Goal: Information Seeking & Learning: Learn about a topic

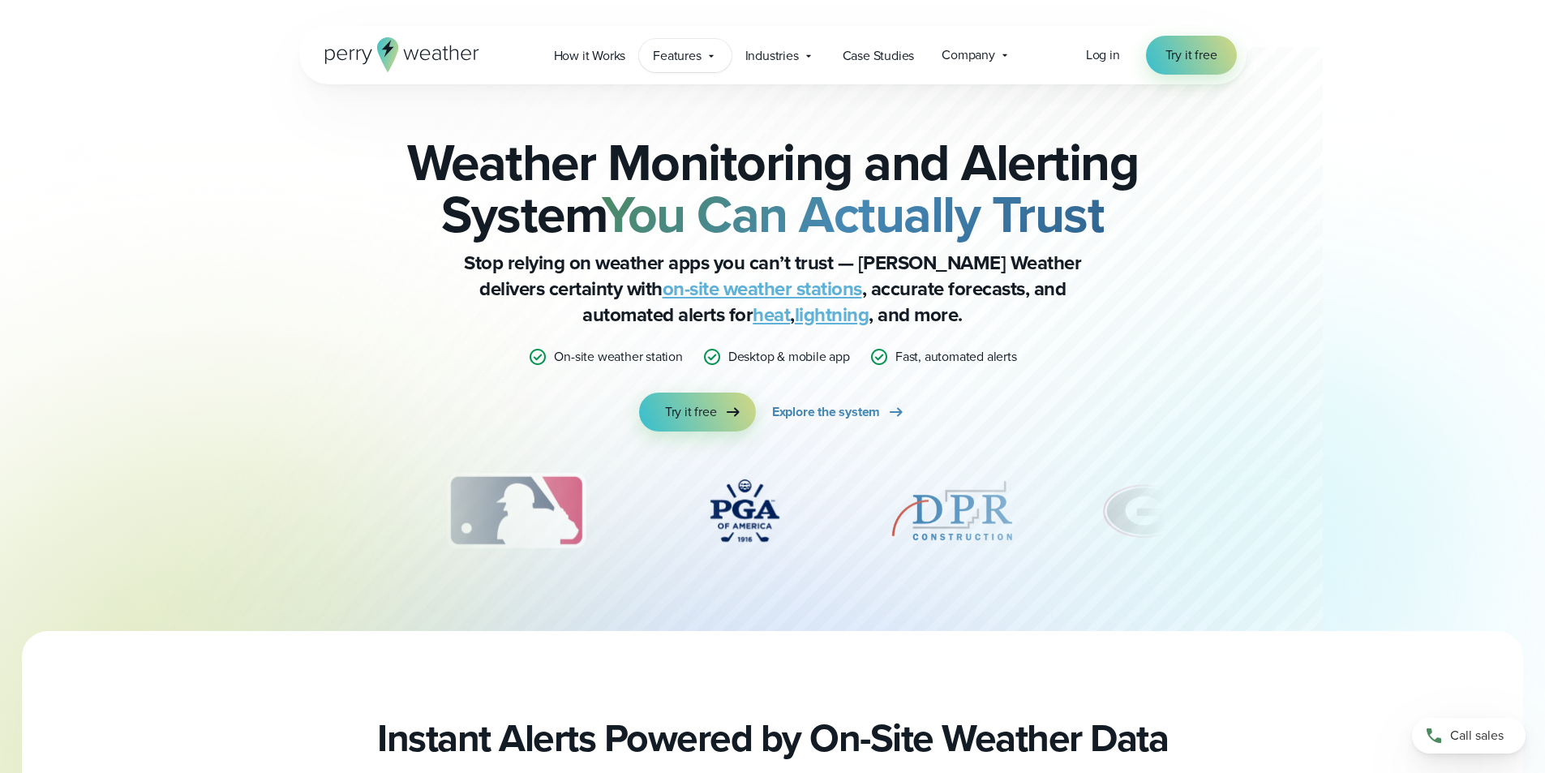
click at [706, 56] on icon at bounding box center [711, 55] width 13 height 13
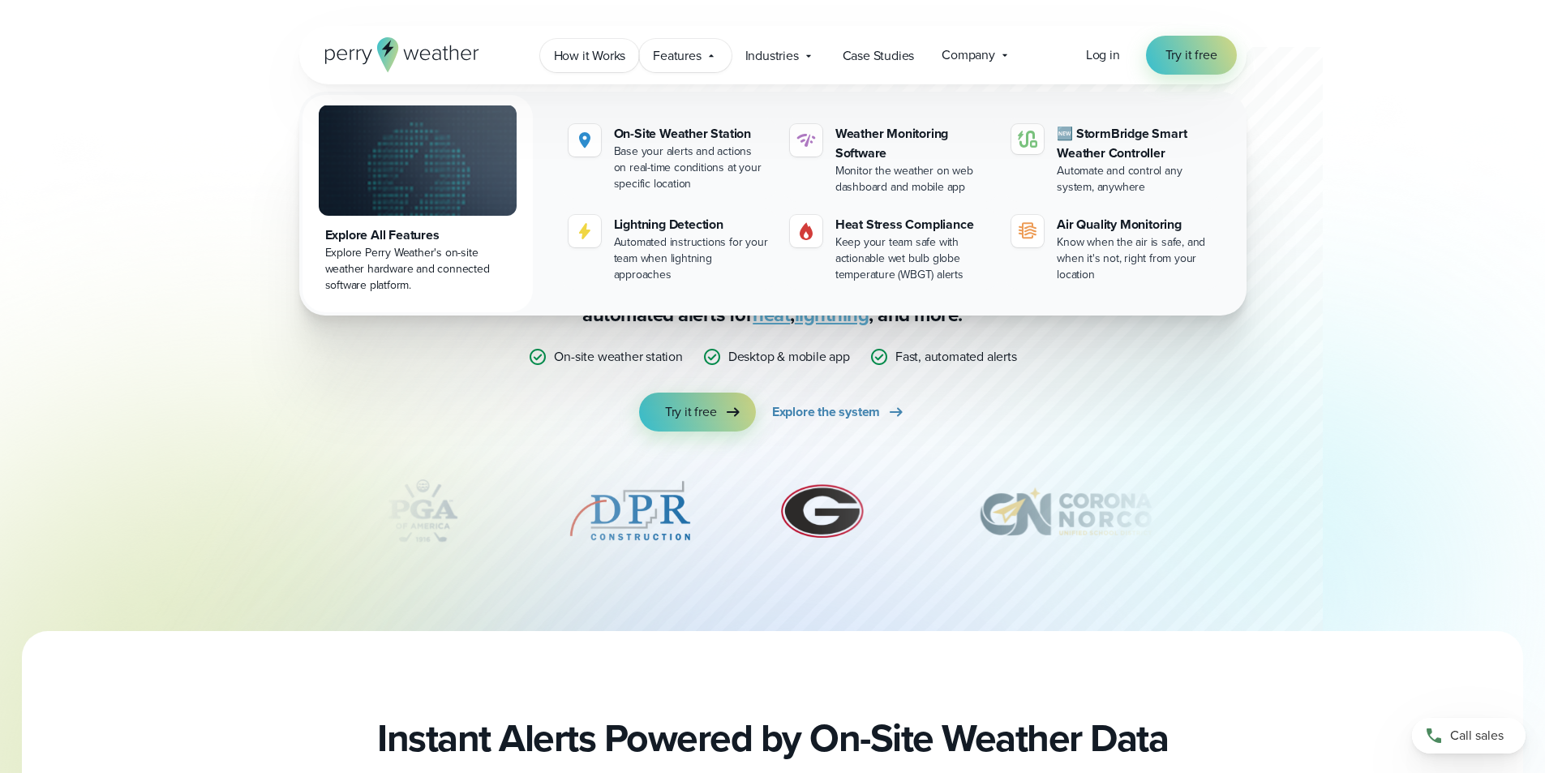
click at [622, 62] on span "How it Works" at bounding box center [590, 55] width 72 height 19
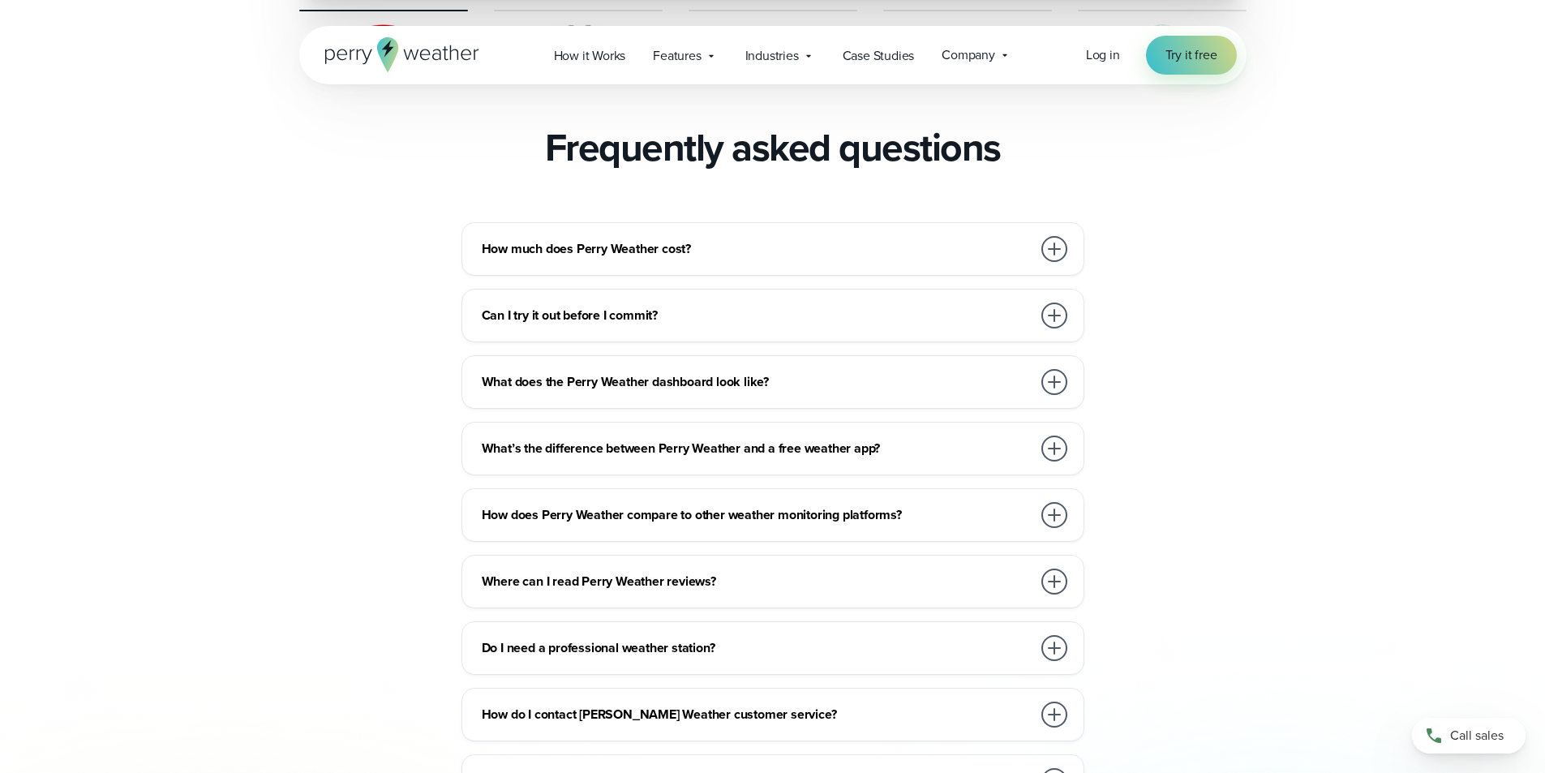
scroll to position [3488, 0]
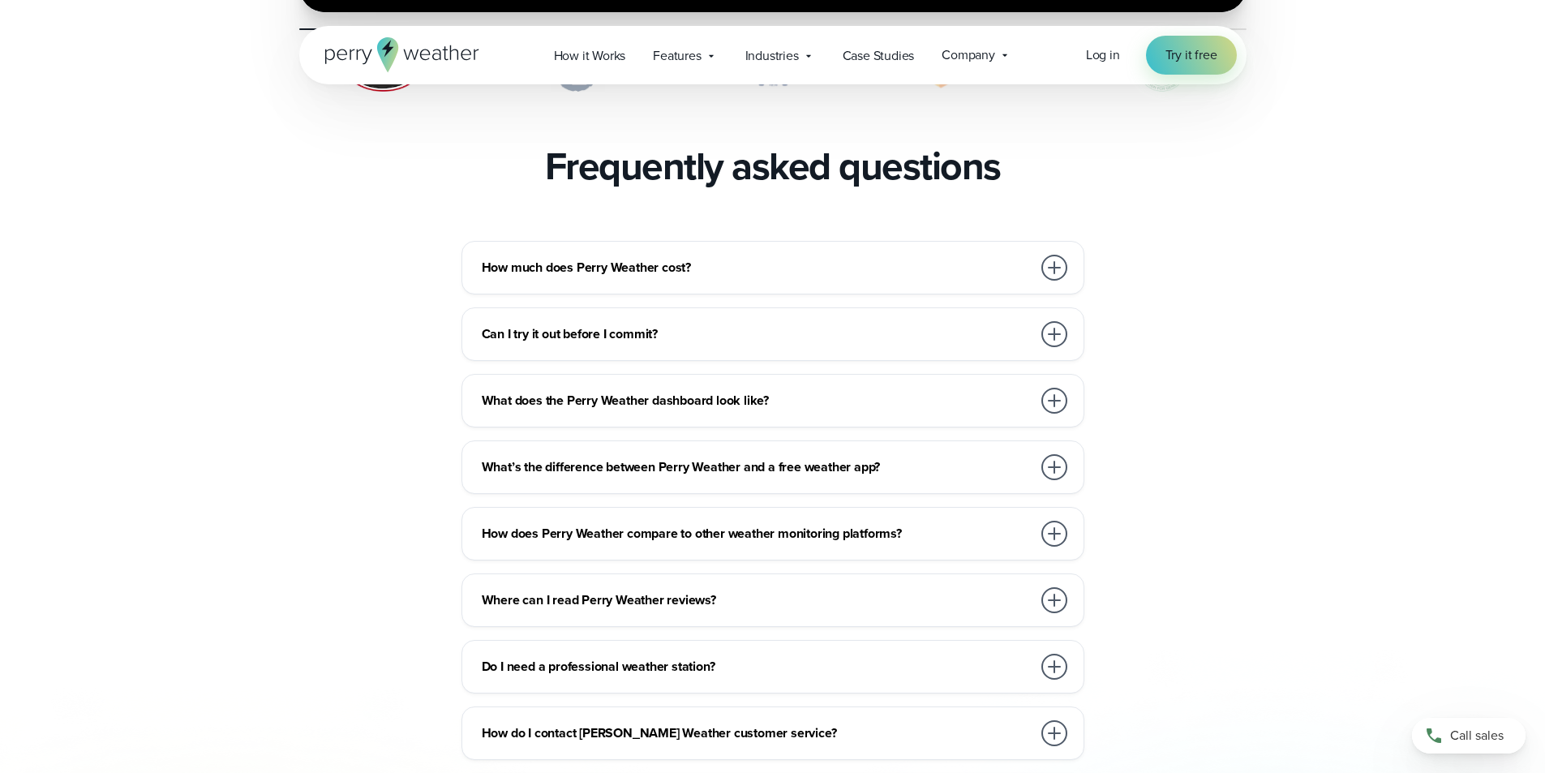
click at [1062, 255] on div at bounding box center [1055, 268] width 26 height 26
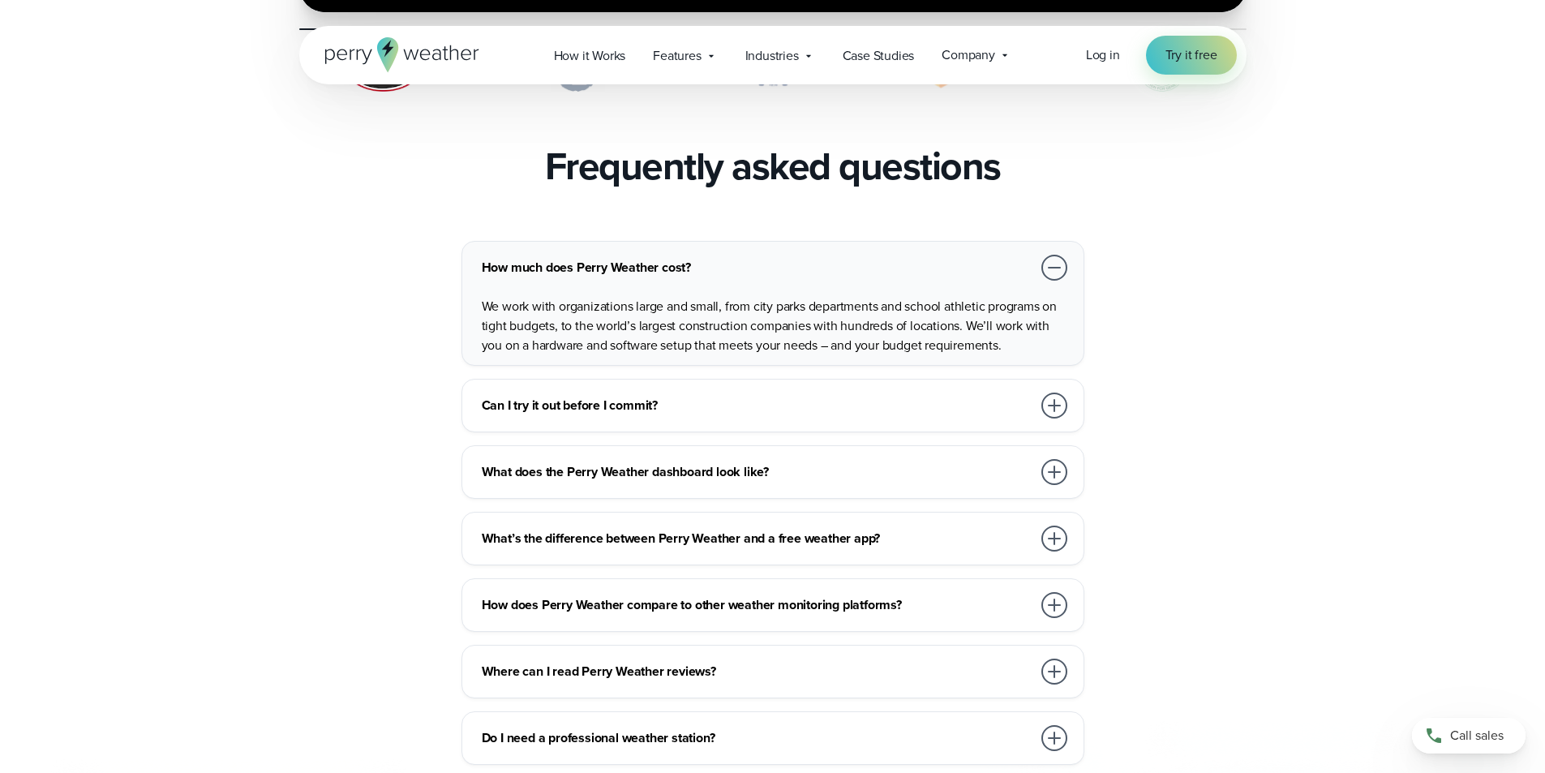
click at [1062, 255] on div at bounding box center [1055, 268] width 26 height 26
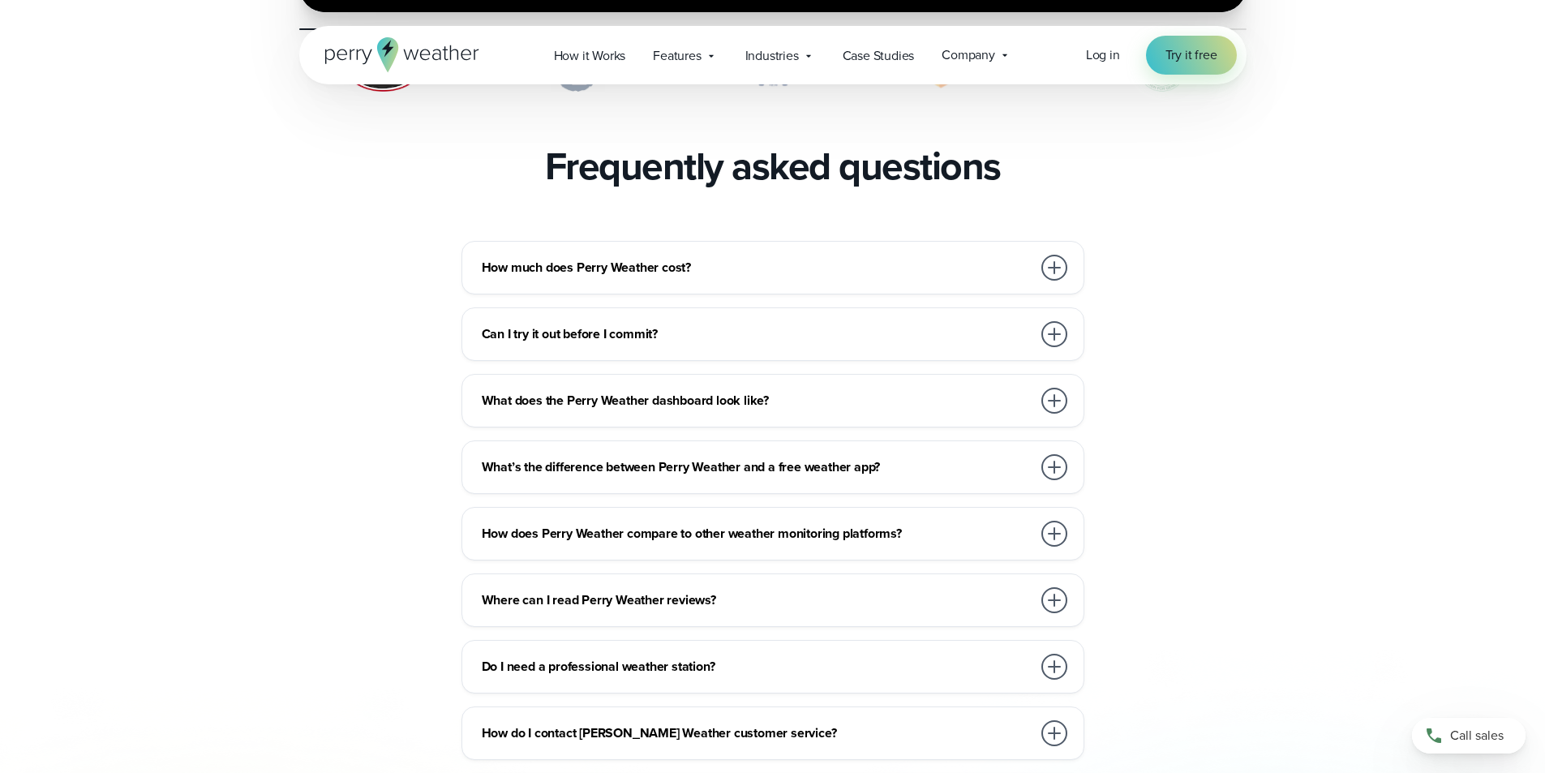
click at [1053, 321] on div at bounding box center [1055, 334] width 26 height 26
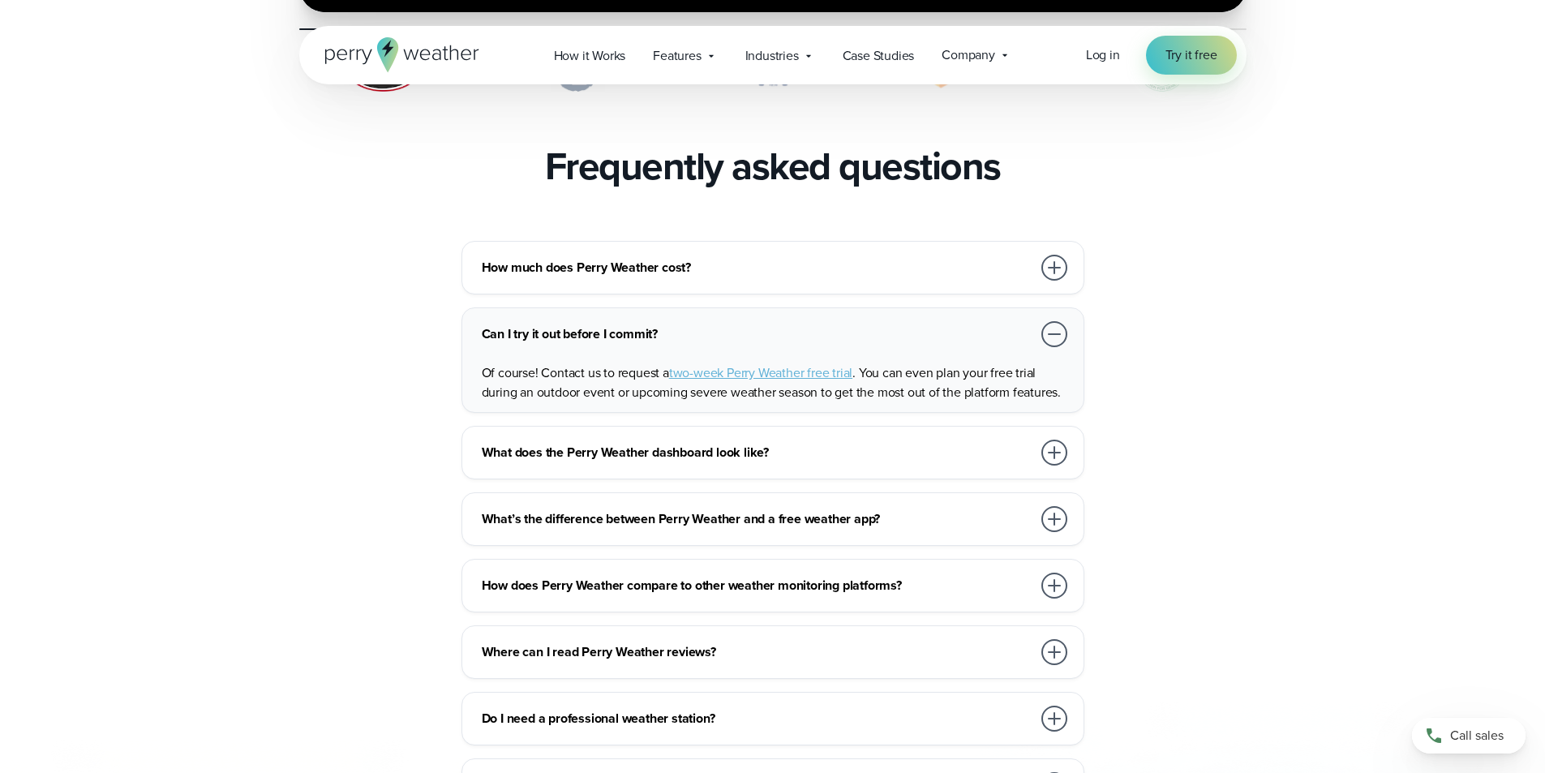
click at [1058, 321] on div at bounding box center [1055, 334] width 26 height 26
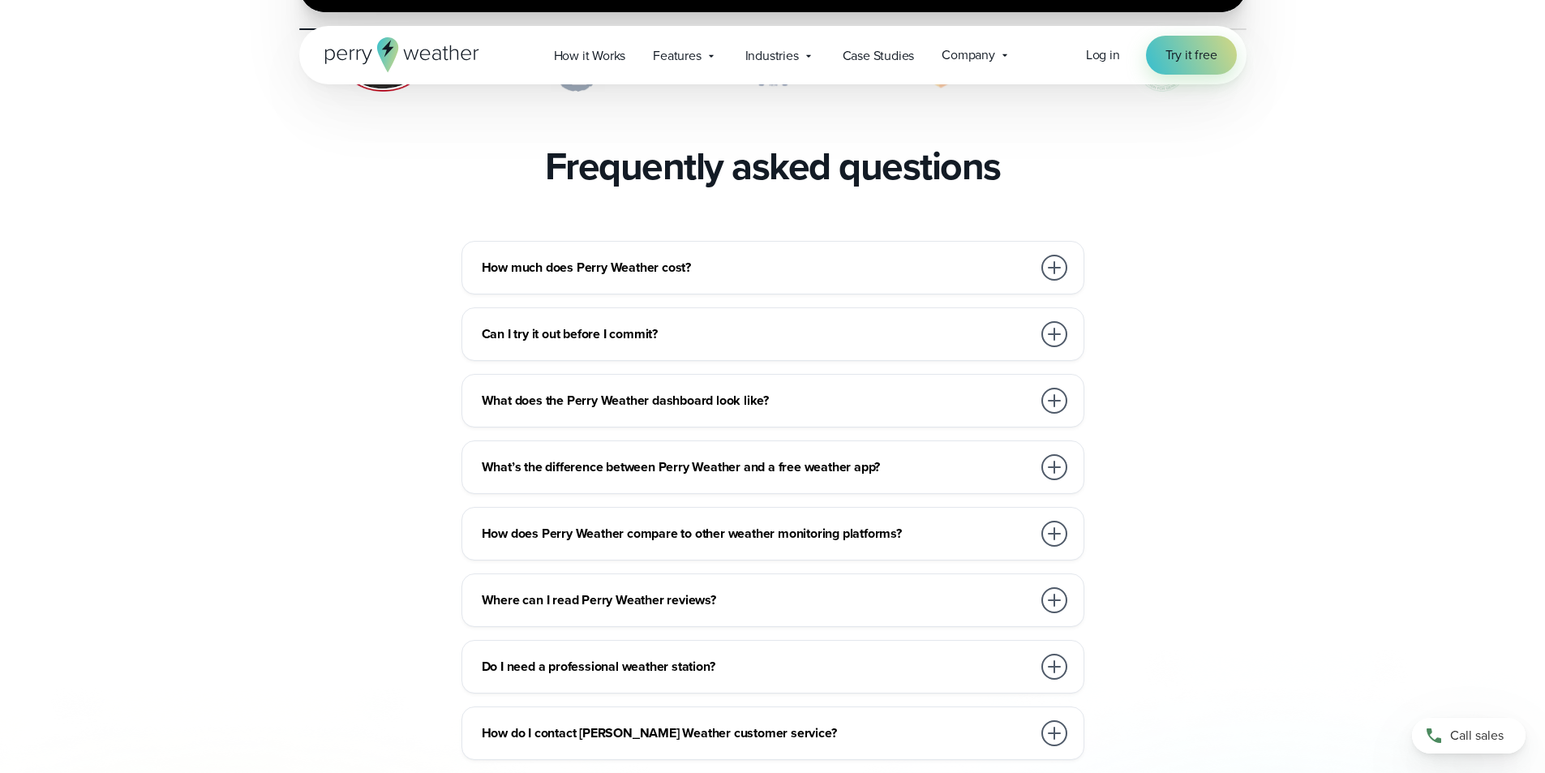
click at [1049, 388] on div at bounding box center [1055, 401] width 26 height 26
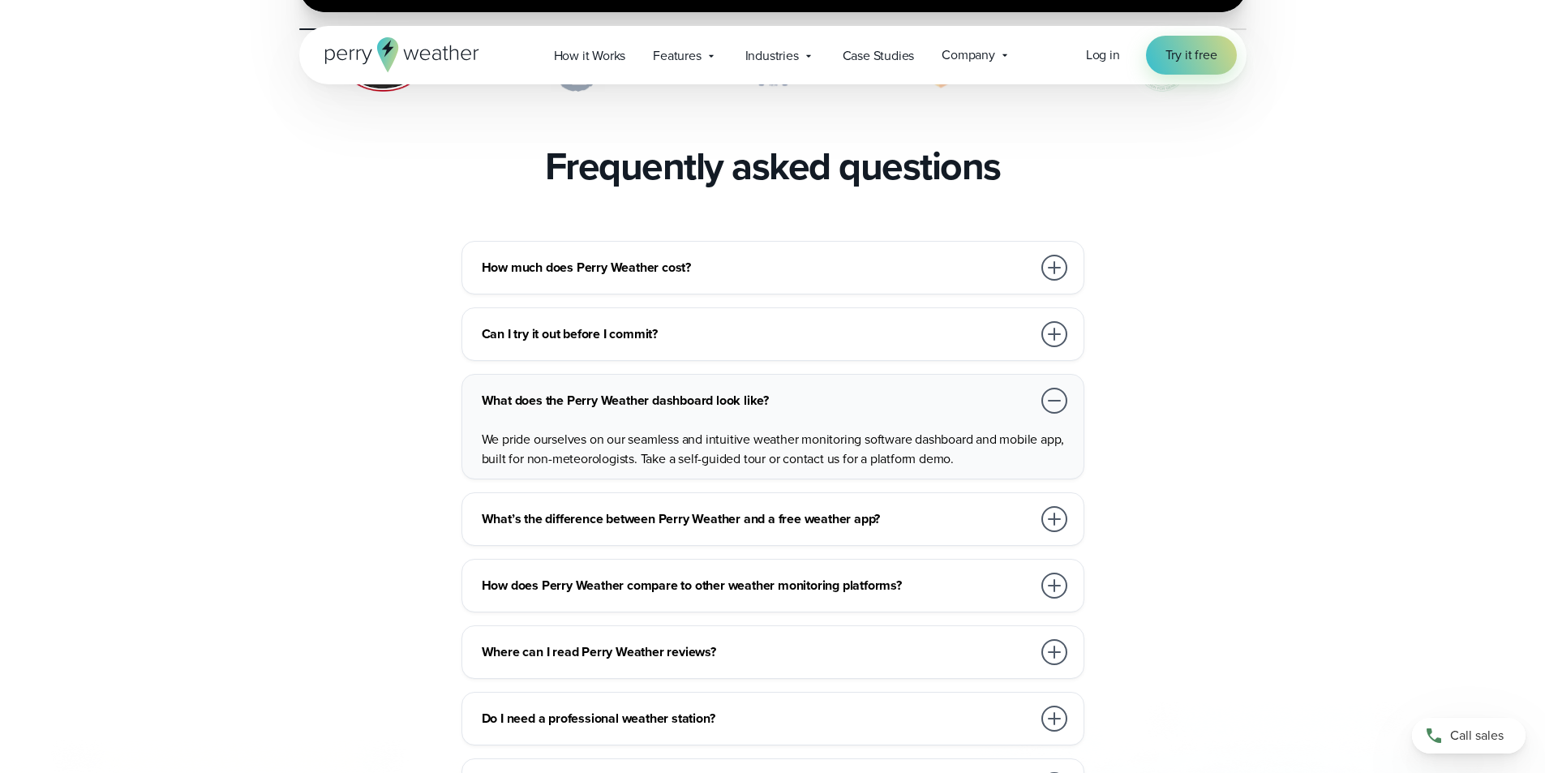
click at [1049, 388] on div at bounding box center [1055, 401] width 26 height 26
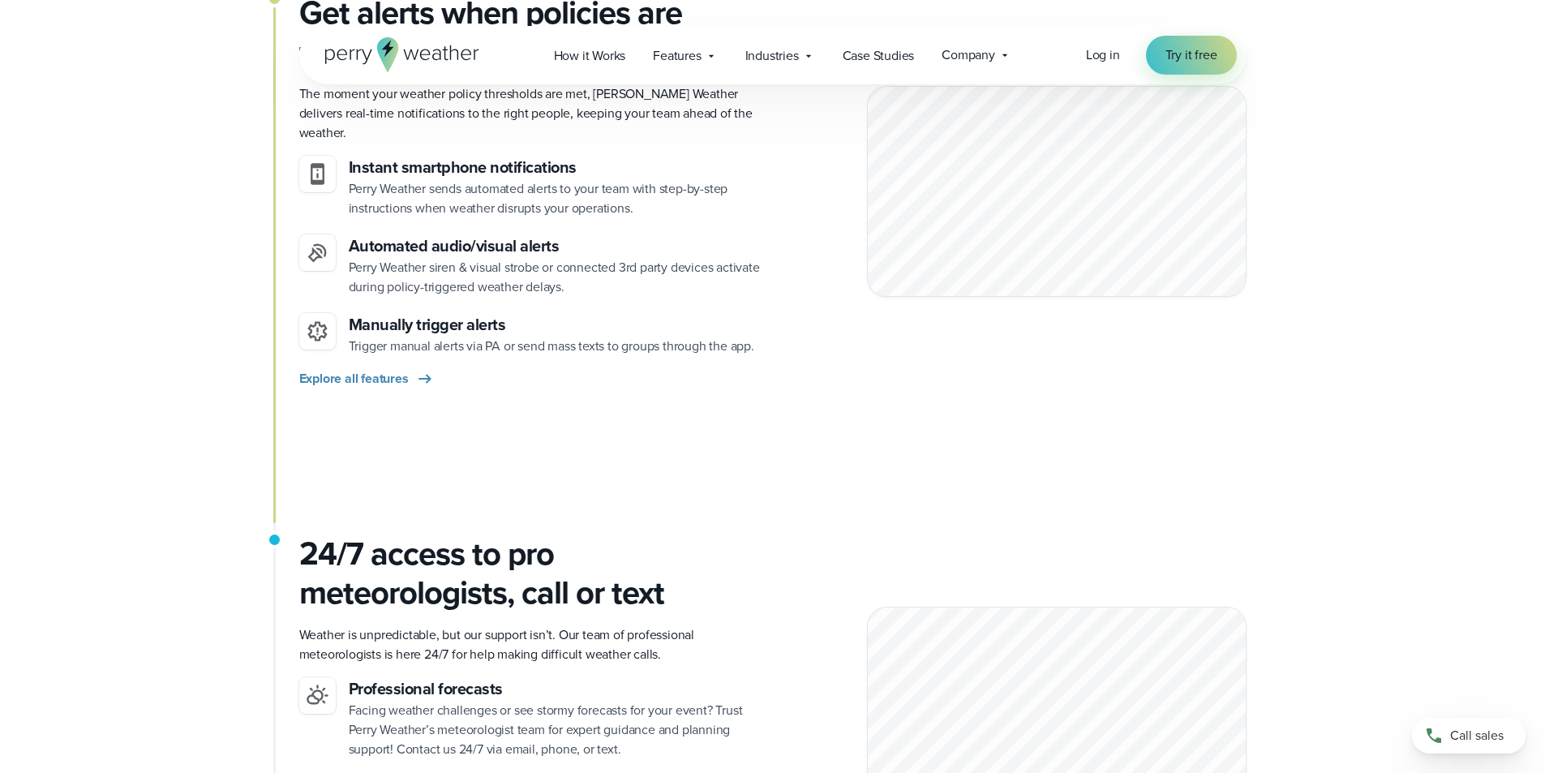
scroll to position [1703, 0]
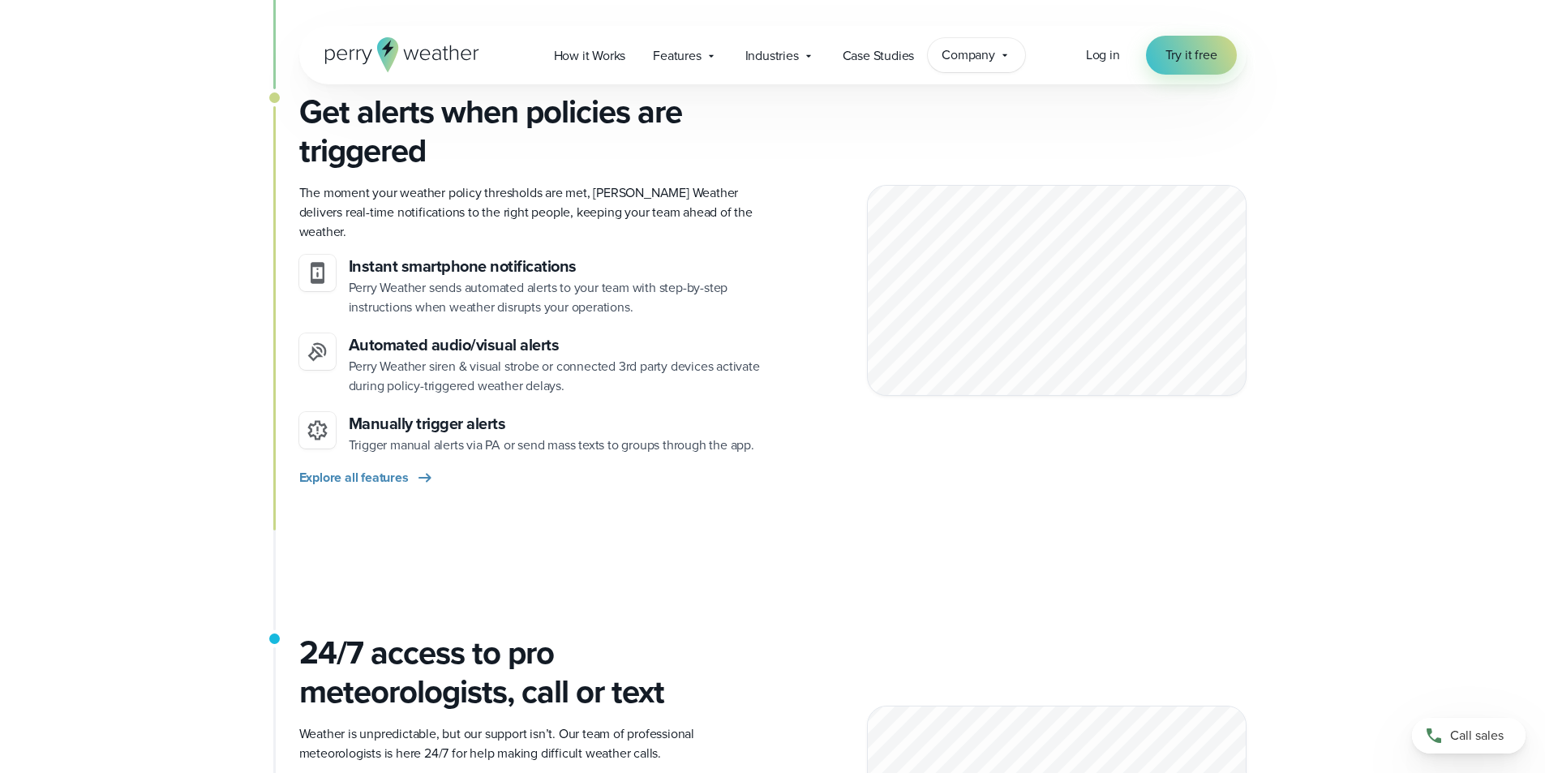
click at [1003, 59] on icon at bounding box center [1005, 55] width 13 height 13
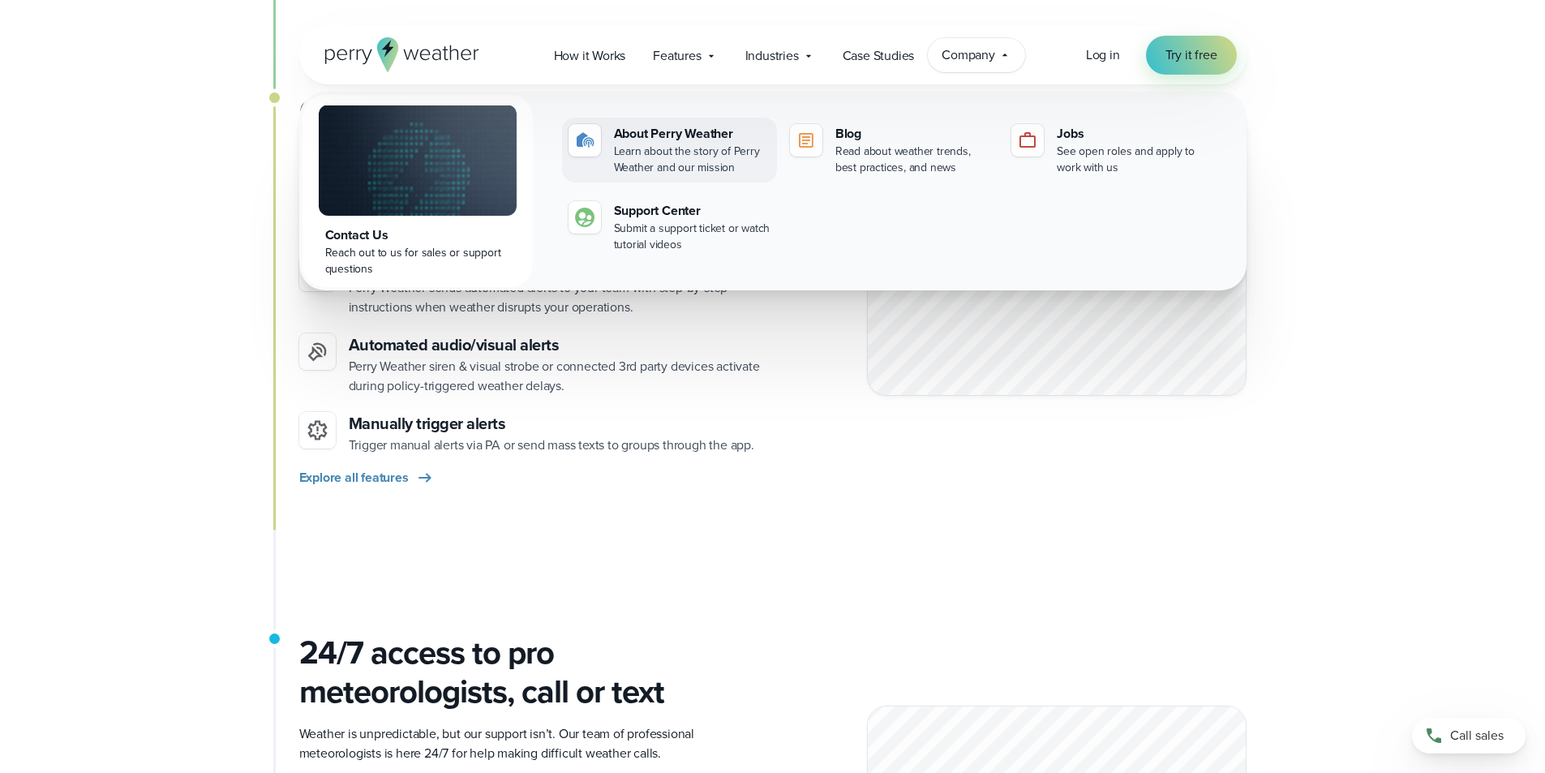
click at [697, 143] on div "About Perry Weather" at bounding box center [692, 133] width 157 height 19
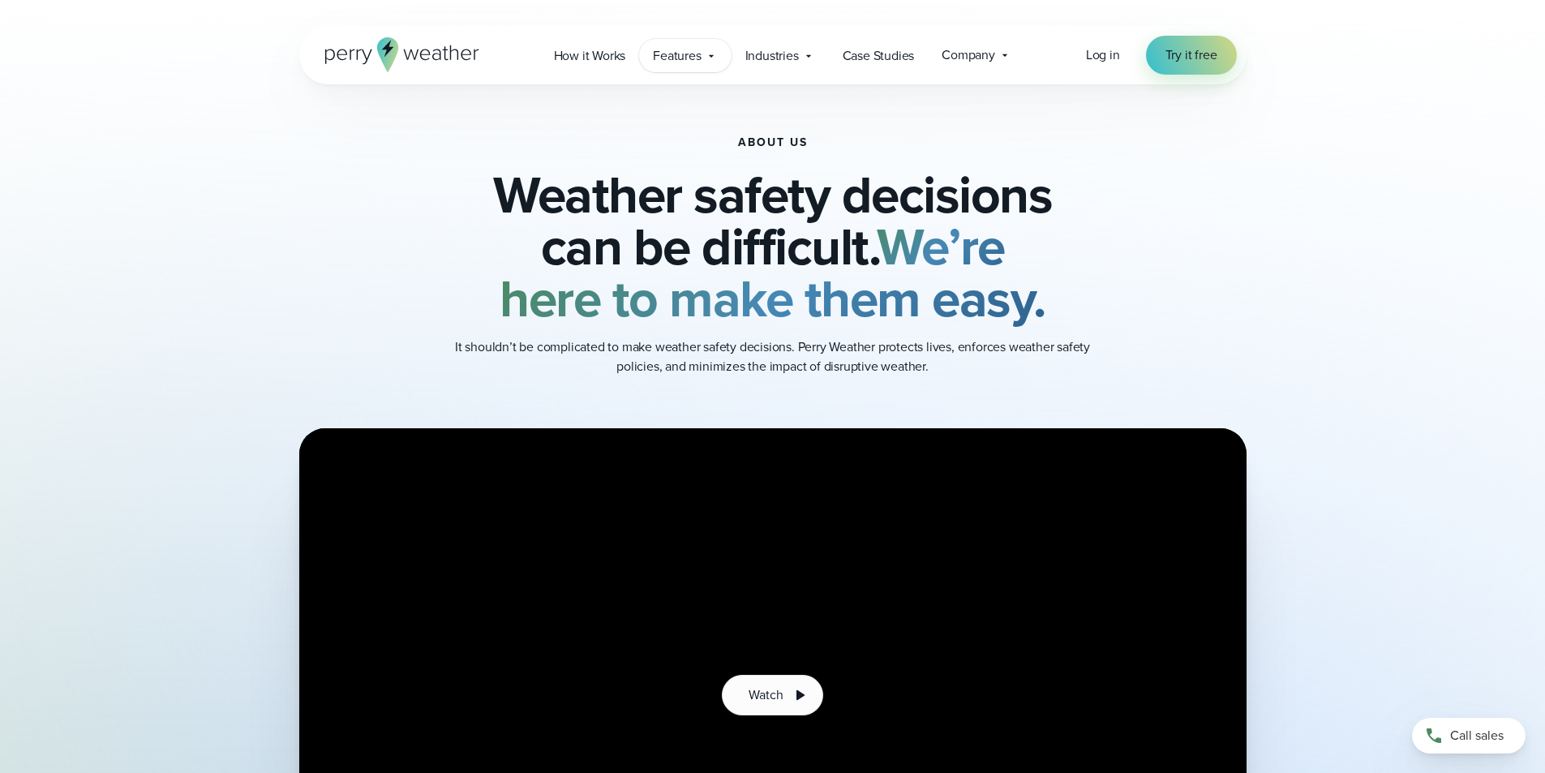
click at [711, 62] on icon at bounding box center [711, 55] width 13 height 13
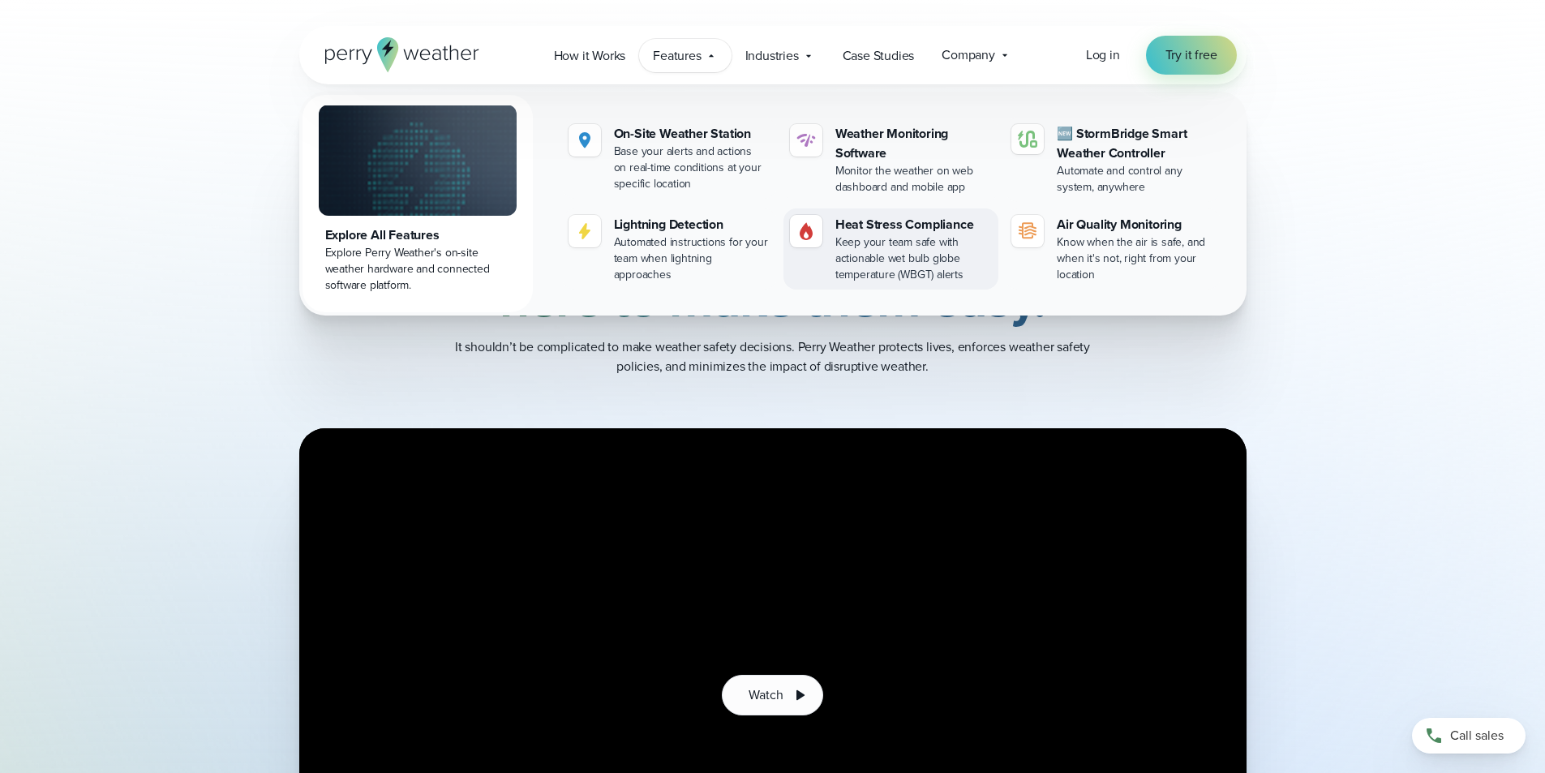
click at [934, 253] on div "Keep your team safe with actionable wet bulb globe temperature (WBGT) alerts" at bounding box center [913, 258] width 157 height 49
